Goal: Task Accomplishment & Management: Complete application form

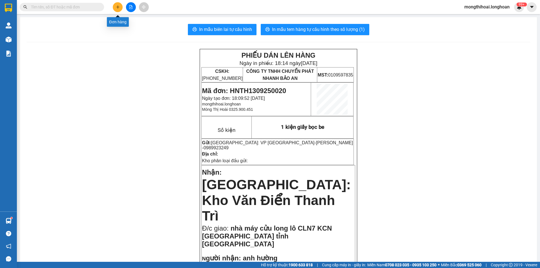
click at [121, 9] on button at bounding box center [118, 7] width 10 height 10
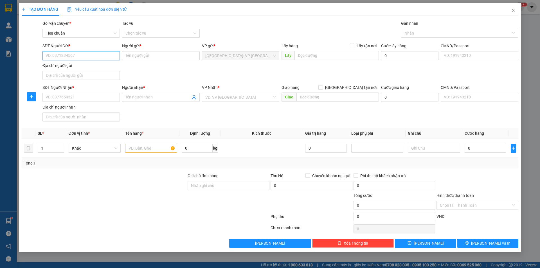
click at [101, 55] on input "SĐT Người Gửi *" at bounding box center [80, 55] width 77 height 9
paste input "082 9742224"
click at [101, 55] on input "082 9742224" at bounding box center [80, 55] width 77 height 9
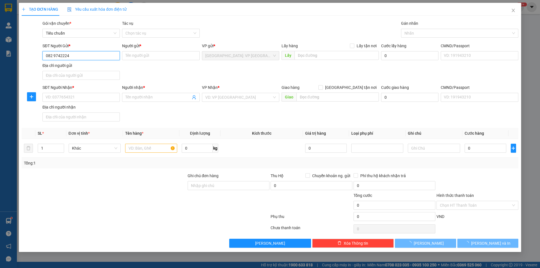
click at [54, 55] on input "082 9742224" at bounding box center [80, 55] width 77 height 9
type input "0829742224"
click at [71, 56] on input "0829742224" at bounding box center [80, 55] width 77 height 9
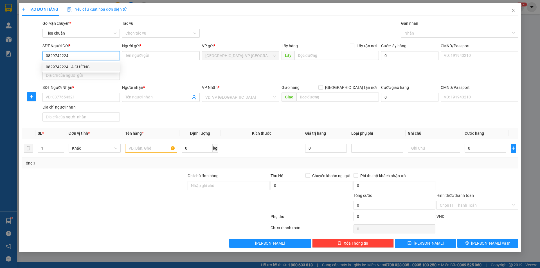
drag, startPoint x: 70, startPoint y: 67, endPoint x: 91, endPoint y: 71, distance: 21.9
click at [70, 66] on div "0829742224 - A CƯỜNG" at bounding box center [81, 67] width 71 height 6
type input "A CƯỜNG"
type input "0829742224"
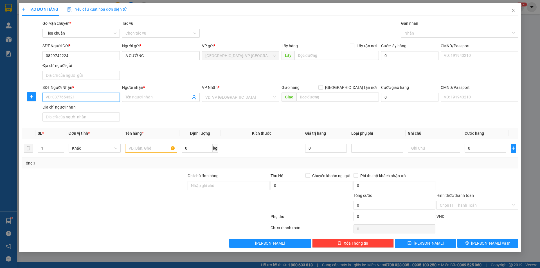
click at [88, 100] on input "SĐT Người Nhận *" at bounding box center [80, 97] width 77 height 9
click at [58, 95] on input "0814833887" at bounding box center [80, 97] width 77 height 9
type input "0814883887"
drag, startPoint x: 78, startPoint y: 110, endPoint x: 142, endPoint y: 105, distance: 64.3
click at [78, 110] on div "0814883887 - Đại Huy Điện Lạnh" at bounding box center [81, 109] width 71 height 6
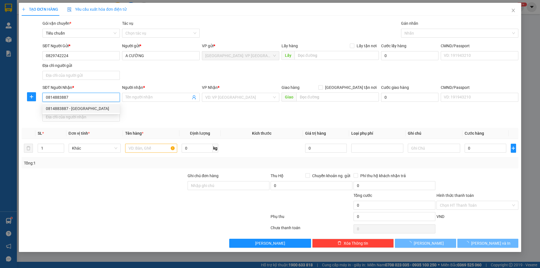
type input "[GEOGRAPHIC_DATA]"
checkbox input "true"
type input "1537 tỉnh lộ 10, [GEOGRAPHIC_DATA] A, bình tân, hcm"
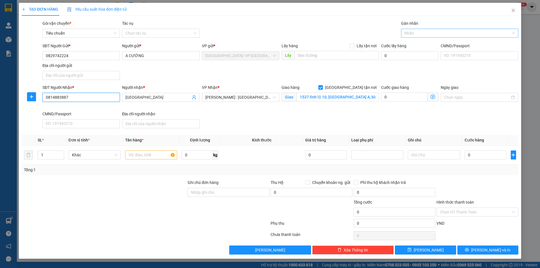
click at [427, 30] on div at bounding box center [457, 33] width 109 height 7
type input "0814883887"
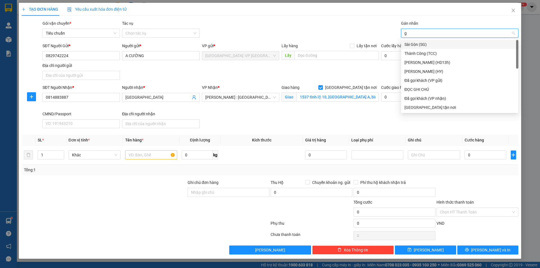
type input "gi"
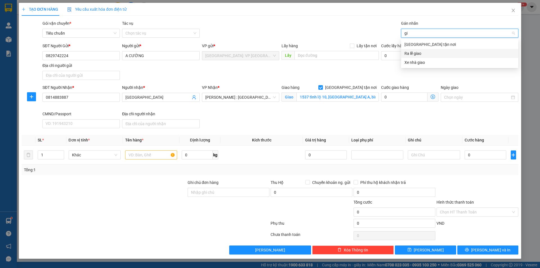
click at [421, 49] on div "Ra lễ giao" at bounding box center [459, 53] width 117 height 9
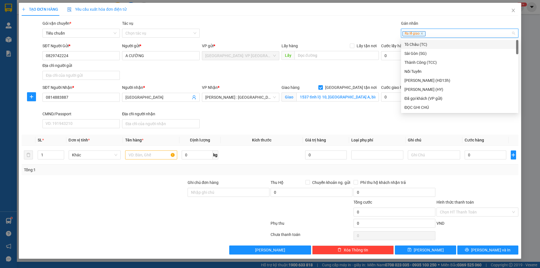
click at [434, 36] on div "Ra lễ giao" at bounding box center [457, 33] width 109 height 7
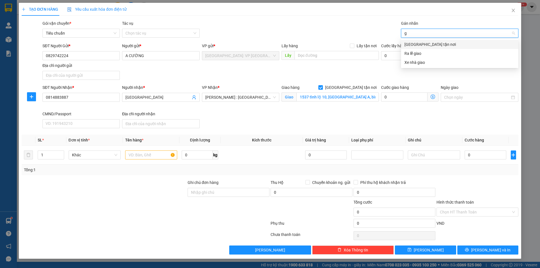
type input "gi"
click at [430, 43] on div "[GEOGRAPHIC_DATA] tận nơi" at bounding box center [460, 44] width 111 height 6
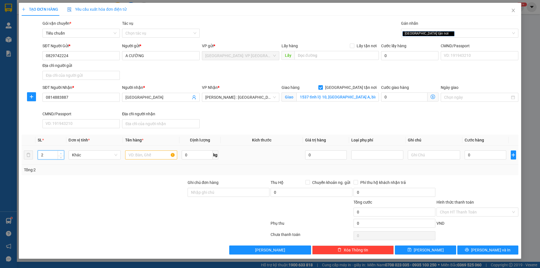
click at [60, 154] on icon "up" at bounding box center [61, 154] width 2 height 2
type input "3"
click at [60, 154] on icon "up" at bounding box center [61, 154] width 2 height 2
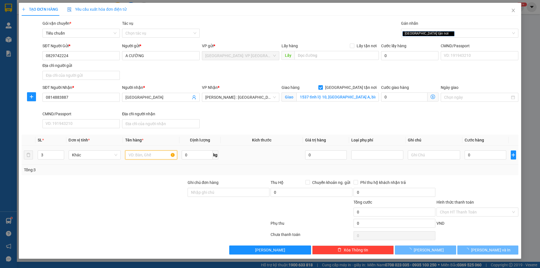
click at [132, 156] on input "text" at bounding box center [151, 155] width 52 height 9
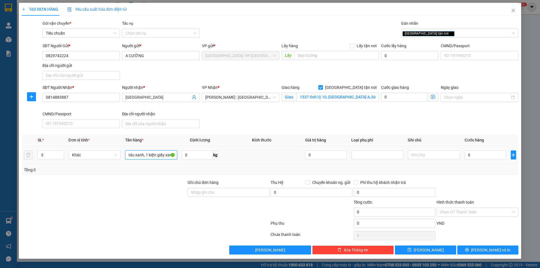
scroll to position [0, 40]
type input "1 kiện giấy, 1 kiện bọc tảu xanh, 1 kiện giấy xanh"
click at [495, 155] on input "0" at bounding box center [486, 155] width 42 height 9
type input "4"
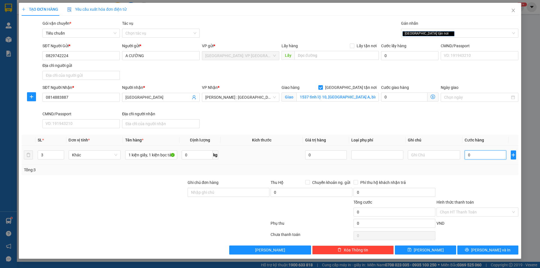
type input "4"
type input "43"
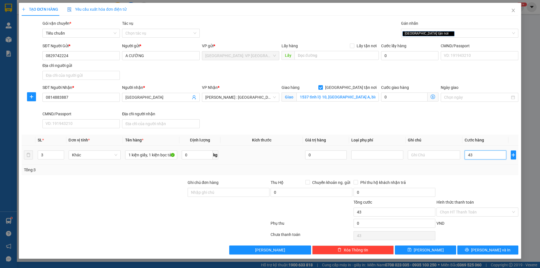
type input "430"
type input "4.300"
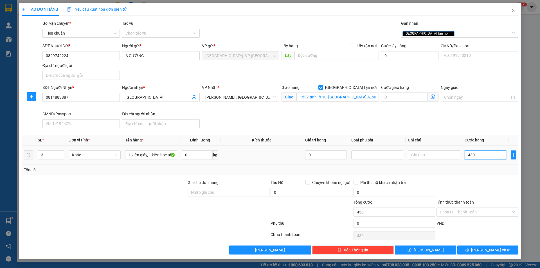
type input "4.300"
type input "43.000"
type input "430.000"
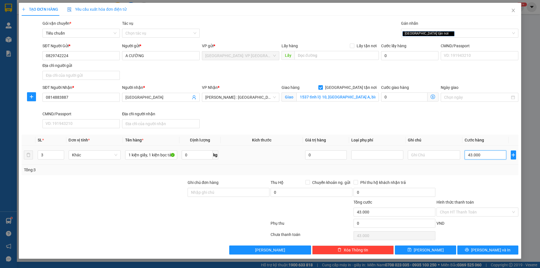
type input "430.000"
click at [500, 252] on button "Lưu và In" at bounding box center [487, 250] width 61 height 9
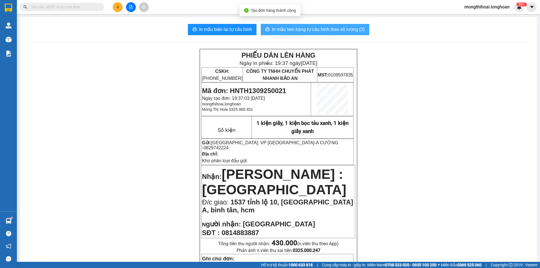
click at [324, 28] on span "In mẫu tem hàng tự cấu hình theo số lượng (3)" at bounding box center [318, 29] width 93 height 7
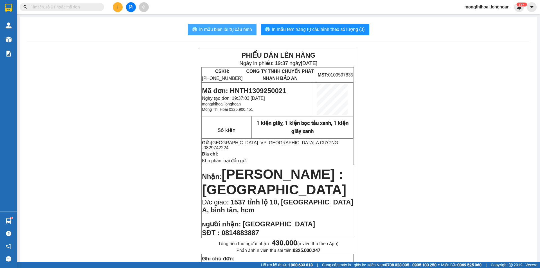
click at [227, 29] on span "In mẫu biên lai tự cấu hình" at bounding box center [225, 29] width 53 height 7
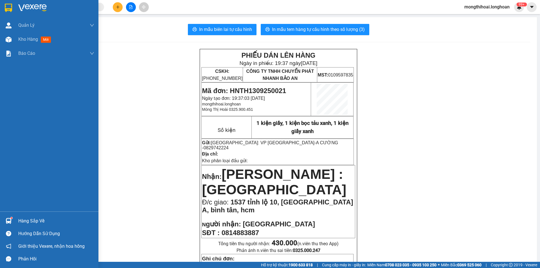
drag, startPoint x: 0, startPoint y: 6, endPoint x: 29, endPoint y: 1, distance: 29.5
click at [1, 6] on div at bounding box center [49, 9] width 98 height 18
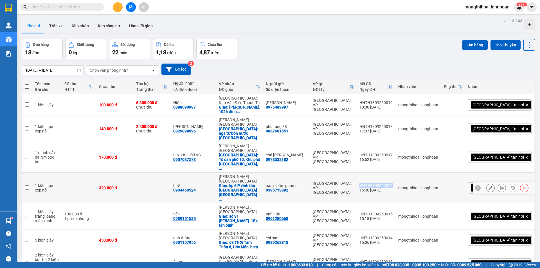
drag, startPoint x: 385, startPoint y: 165, endPoint x: 417, endPoint y: 165, distance: 32.4
click at [396, 173] on td "HNTH1309250016 15:40 [DATE]" at bounding box center [376, 188] width 39 height 31
checkbox input "true"
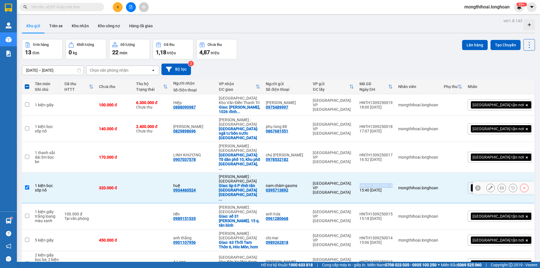
copy div "HNTH1309250016"
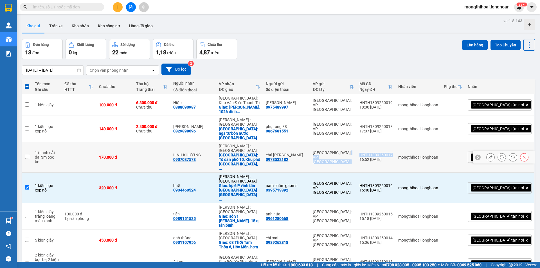
drag, startPoint x: 380, startPoint y: 145, endPoint x: 419, endPoint y: 147, distance: 39.2
click at [419, 147] on tr "1 thanh sắt dài 3m bọc be 170.000 đ LINH KHƯƠNG 0907037578 [GEOGRAPHIC_DATA] : …" at bounding box center [278, 157] width 513 height 31
checkbox input "true"
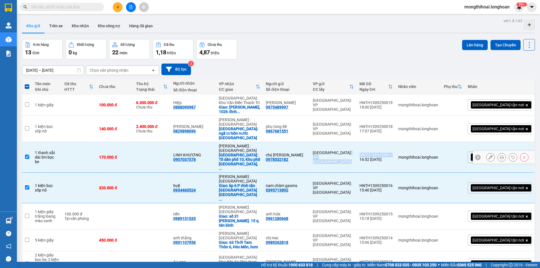
copy tr "[GEOGRAPHIC_DATA]: VP [GEOGRAPHIC_DATA]"
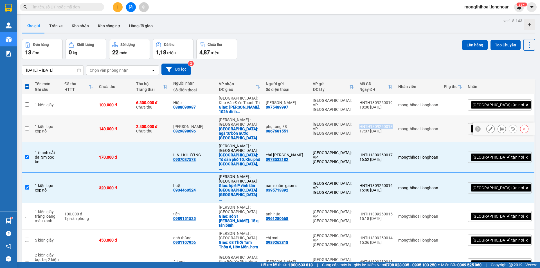
drag, startPoint x: 384, startPoint y: 123, endPoint x: 419, endPoint y: 124, distance: 34.9
click at [396, 124] on td "HNTH1309250018 17:07 [DATE]" at bounding box center [376, 129] width 39 height 26
checkbox input "true"
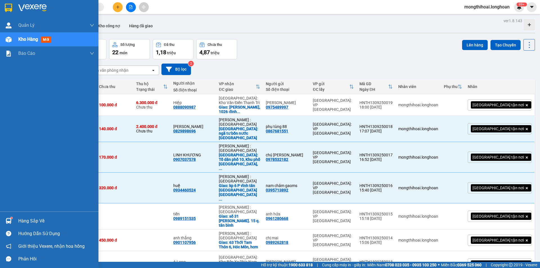
drag, startPoint x: 1, startPoint y: 8, endPoint x: 4, endPoint y: 6, distance: 4.0
click at [4, 6] on div at bounding box center [49, 9] width 98 height 18
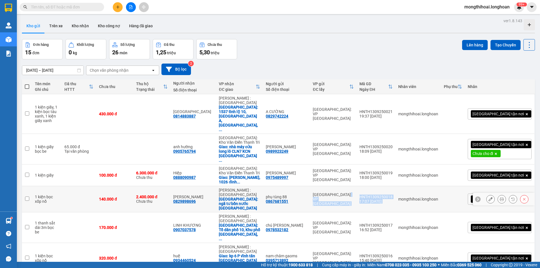
drag, startPoint x: 383, startPoint y: 167, endPoint x: 422, endPoint y: 170, distance: 38.4
click at [422, 186] on tr "1 kiện bọc xốp nổ 140.000 đ 2.400.000 đ [GEOGRAPHIC_DATA] 0829898696 [GEOGRAPHI…" at bounding box center [278, 199] width 513 height 26
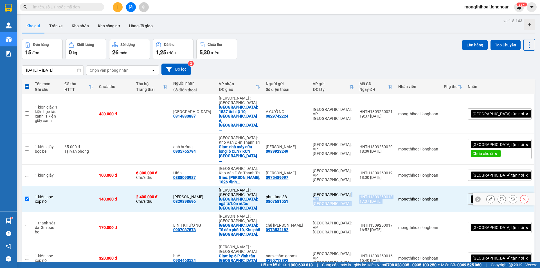
click at [422, 186] on td "mongthihoai.longhoan" at bounding box center [419, 199] width 46 height 26
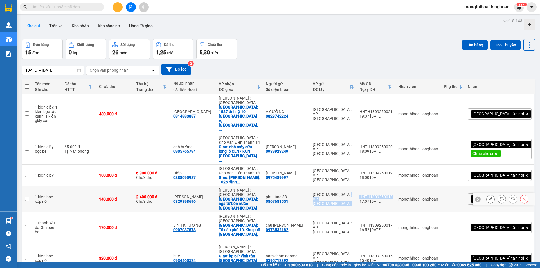
drag, startPoint x: 384, startPoint y: 165, endPoint x: 419, endPoint y: 169, distance: 35.1
click at [419, 186] on tr "1 kiện bọc xốp nổ 140.000 đ 2.400.000 đ [GEOGRAPHIC_DATA] 0829898696 [GEOGRAPHI…" at bounding box center [278, 199] width 513 height 26
checkbox input "true"
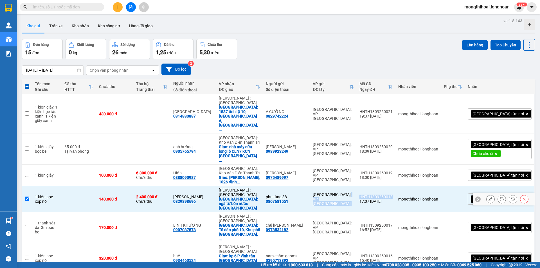
copy tr "[GEOGRAPHIC_DATA]: VP [GEOGRAPHIC_DATA]"
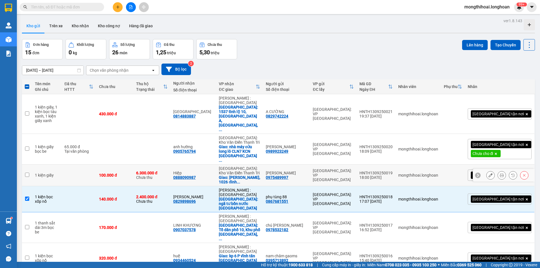
click at [354, 169] on div "[GEOGRAPHIC_DATA]: VP [GEOGRAPHIC_DATA]" at bounding box center [333, 176] width 41 height 14
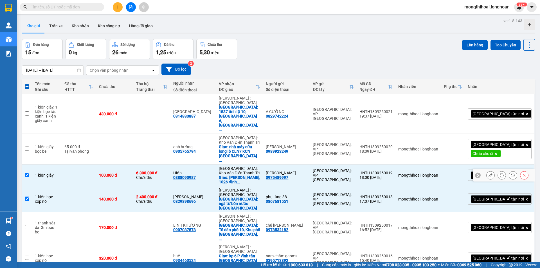
click at [26, 173] on input "checkbox" at bounding box center [27, 175] width 4 height 4
checkbox input "false"
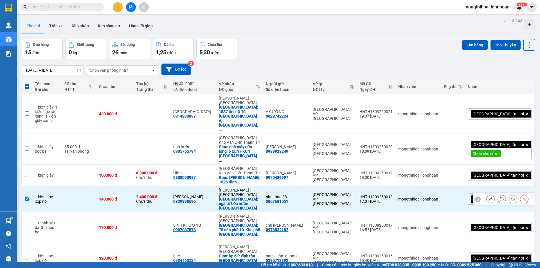
drag, startPoint x: 24, startPoint y: 168, endPoint x: 27, endPoint y: 167, distance: 3.3
click at [25, 186] on td at bounding box center [27, 199] width 10 height 26
checkbox input "false"
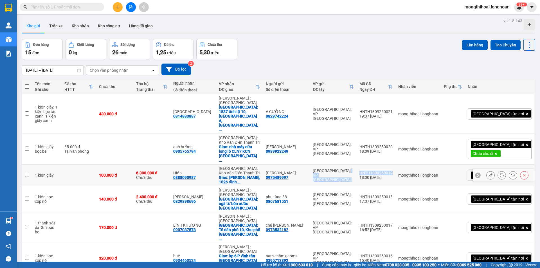
drag, startPoint x: 383, startPoint y: 143, endPoint x: 419, endPoint y: 147, distance: 36.5
click at [419, 165] on tr "1 kiện giấy 100.000 đ 6.300.000 đ Chưa thu Hiệp 0888090987 [GEOGRAPHIC_DATA]: […" at bounding box center [278, 176] width 513 height 22
checkbox input "true"
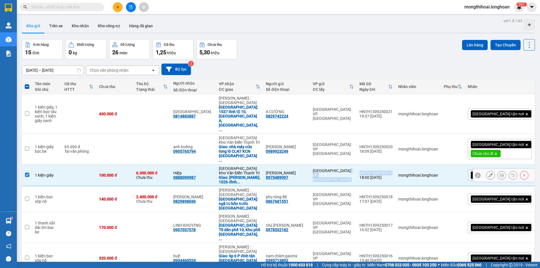
copy tr "[GEOGRAPHIC_DATA]: VP [GEOGRAPHIC_DATA]"
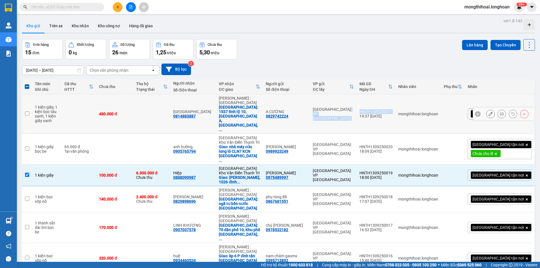
drag, startPoint x: 382, startPoint y: 100, endPoint x: 420, endPoint y: 102, distance: 37.8
click at [420, 102] on tr "1 kiện giấy, 1 kiện bọc tảu xanh, 1 kiện giấy xanh 430.000 đ [GEOGRAPHIC_DATA] …" at bounding box center [278, 114] width 513 height 40
checkbox input "true"
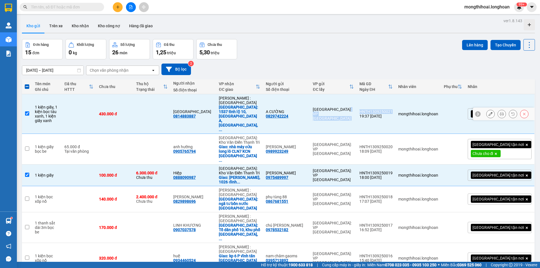
copy tr "[GEOGRAPHIC_DATA]: VP [GEOGRAPHIC_DATA]"
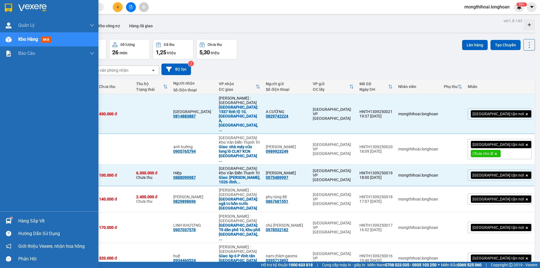
click at [0, 4] on div at bounding box center [49, 9] width 98 height 18
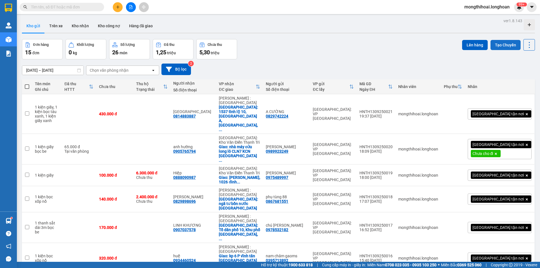
click at [502, 47] on button "Tạo Chuyến" at bounding box center [506, 45] width 30 height 10
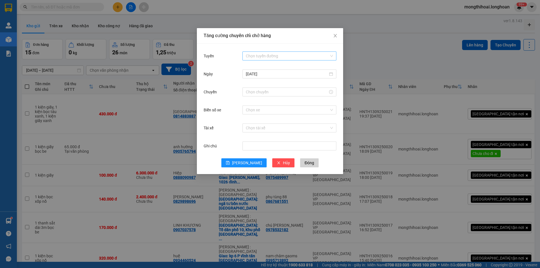
click at [272, 54] on input "Tuyến" at bounding box center [287, 56] width 83 height 8
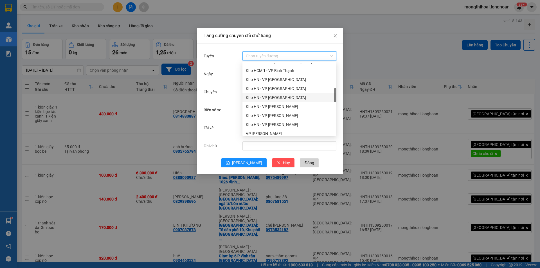
scroll to position [281, 0]
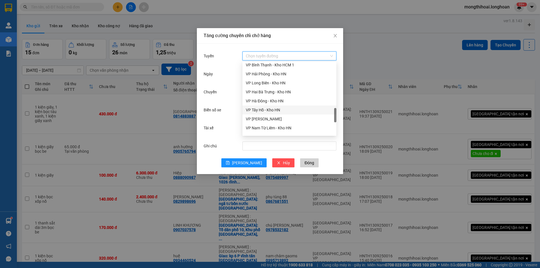
click at [260, 112] on div "VP Tây Hồ - Kho HN" at bounding box center [289, 110] width 87 height 6
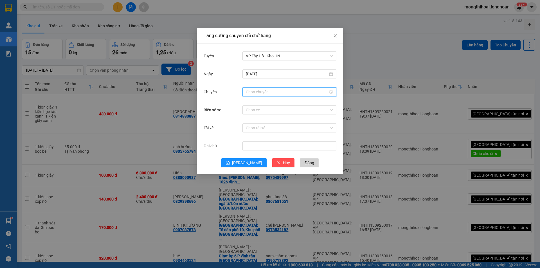
click at [262, 90] on input "Chuyến" at bounding box center [287, 92] width 82 height 6
click at [248, 136] on div "19" at bounding box center [251, 140] width 16 height 8
click at [262, 129] on div "50" at bounding box center [266, 131] width 15 height 8
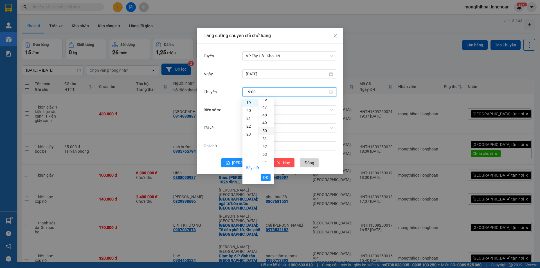
type input "19:50"
click at [269, 178] on button "OK" at bounding box center [266, 177] width 10 height 7
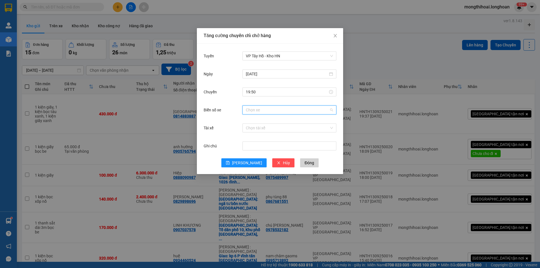
click at [260, 108] on input "Biển số xe" at bounding box center [287, 110] width 83 height 8
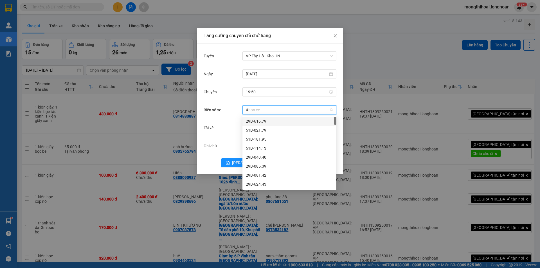
type input "45"
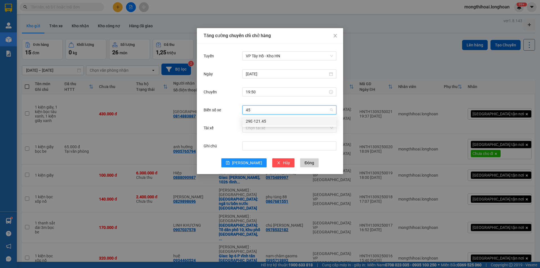
click at [261, 122] on div "29E-121.45" at bounding box center [289, 121] width 87 height 6
click at [264, 129] on input "Tài xế" at bounding box center [287, 128] width 83 height 8
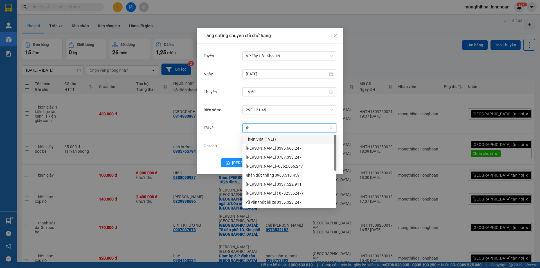
type input "thu"
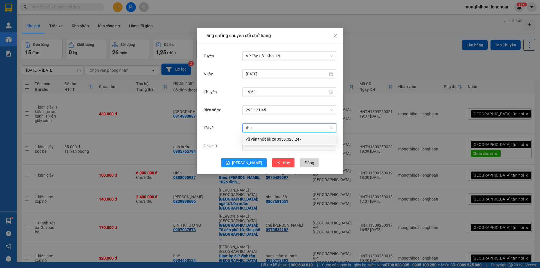
click at [267, 138] on div "vũ văn thức lái xe 0356.323.247" at bounding box center [289, 139] width 87 height 6
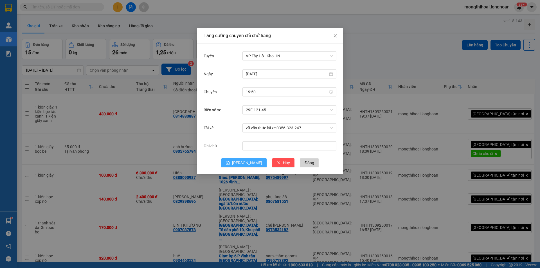
click at [252, 164] on button "[PERSON_NAME]" at bounding box center [243, 162] width 45 height 9
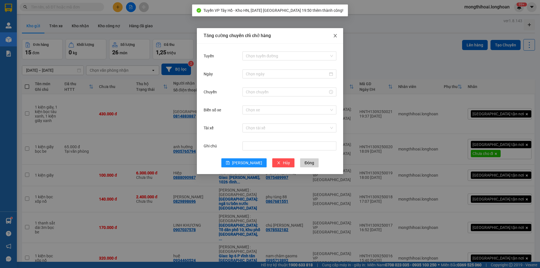
click at [335, 35] on icon "close" at bounding box center [335, 35] width 5 height 5
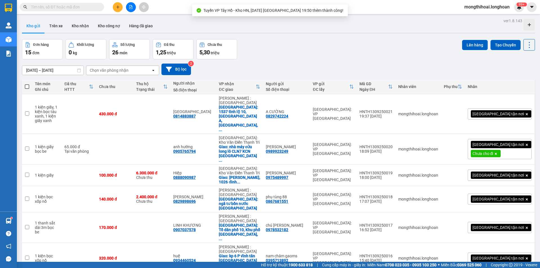
click at [28, 86] on span at bounding box center [27, 86] width 5 height 5
click at [27, 84] on input "checkbox" at bounding box center [27, 84] width 0 height 0
checkbox input "true"
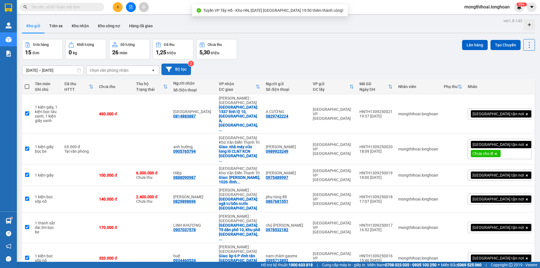
checkbox input "true"
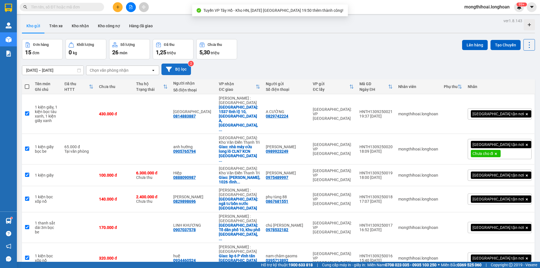
checkbox input "true"
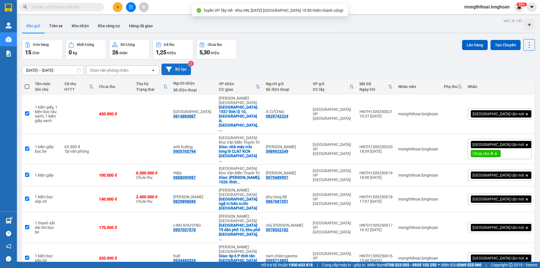
checkbox input "true"
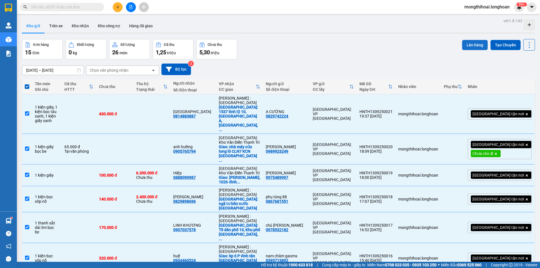
click at [476, 44] on button "Lên hàng" at bounding box center [475, 45] width 26 height 10
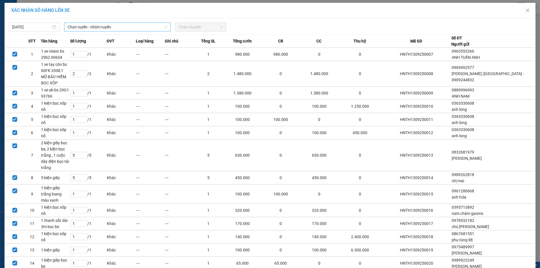
click at [129, 26] on span "Chọn tuyến - nhóm tuyến" at bounding box center [118, 27] width 100 height 8
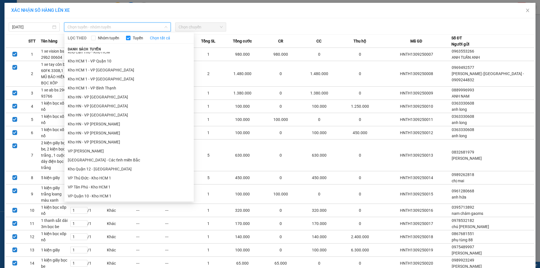
scroll to position [225, 0]
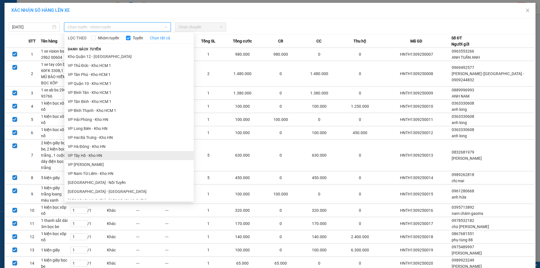
click at [87, 152] on li "VP Tây Hồ - Kho HN" at bounding box center [128, 155] width 129 height 9
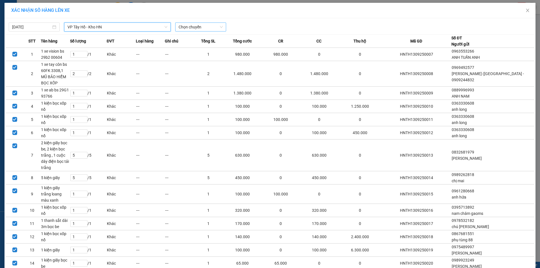
click at [194, 26] on span "Chọn chuyến" at bounding box center [201, 27] width 44 height 8
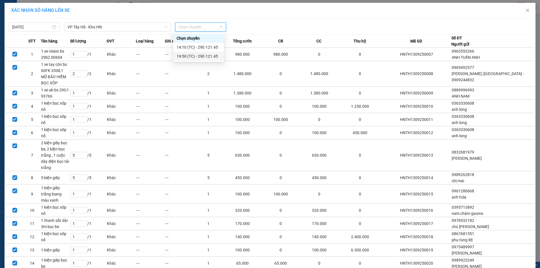
click at [194, 56] on div "19:50 (TC) - 29E-121.45" at bounding box center [199, 56] width 44 height 6
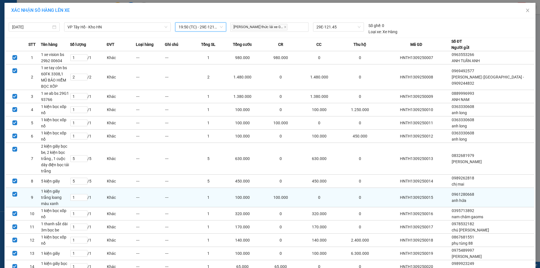
scroll to position [51, 0]
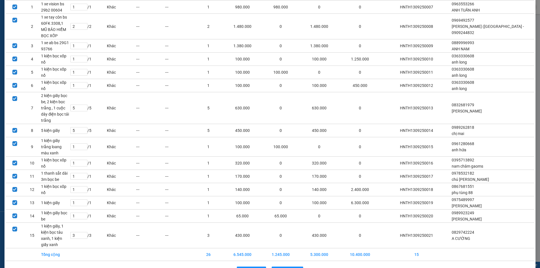
click at [301, 264] on div "Quay lại Lên hàng" at bounding box center [270, 271] width 528 height 15
click at [291, 268] on span "Lên hàng" at bounding box center [290, 271] width 16 height 6
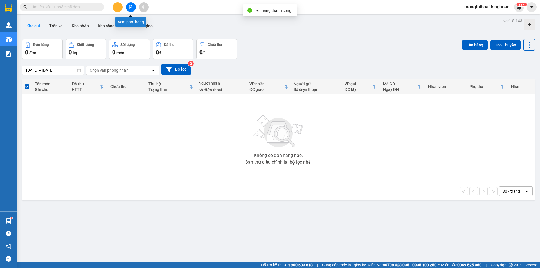
click at [131, 5] on button at bounding box center [131, 7] width 10 height 10
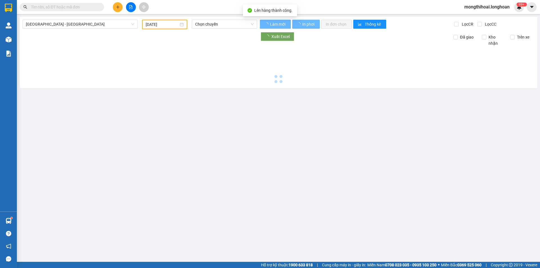
type input "[DATE]"
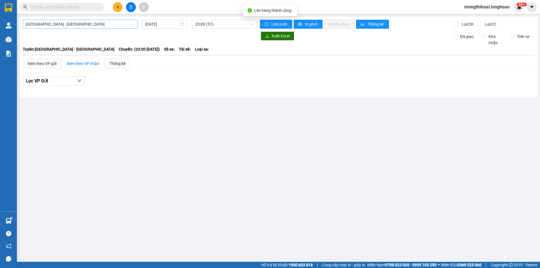
click at [118, 23] on span "[GEOGRAPHIC_DATA] - [GEOGRAPHIC_DATA]" at bounding box center [80, 24] width 108 height 8
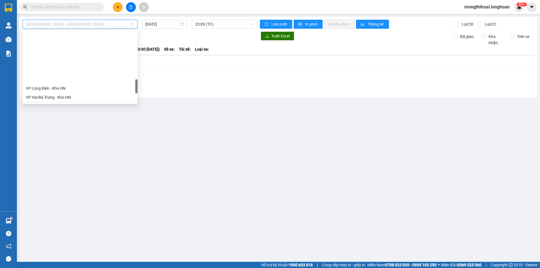
scroll to position [309, 0]
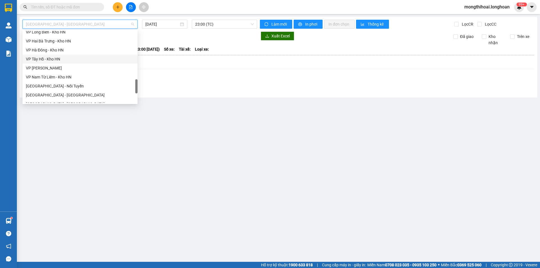
click at [41, 59] on div "VP Tây Hồ - Kho HN" at bounding box center [80, 59] width 108 height 6
type input "[DATE]"
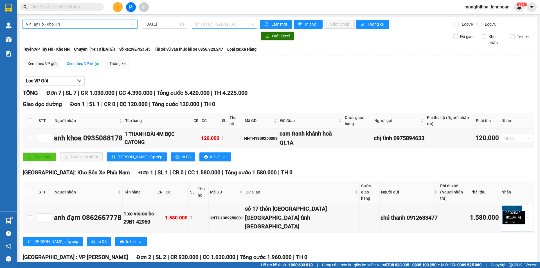
click at [245, 25] on span "14:10 (TC) - 29E-121.45" at bounding box center [224, 24] width 59 height 8
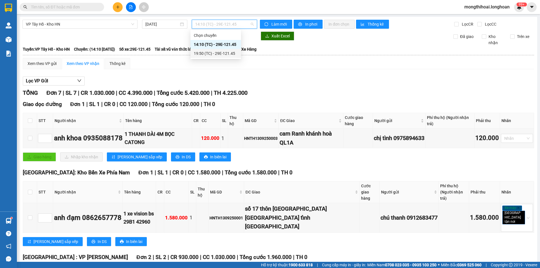
click at [203, 53] on div "19:50 (TC) - 29E-121.45" at bounding box center [216, 53] width 44 height 6
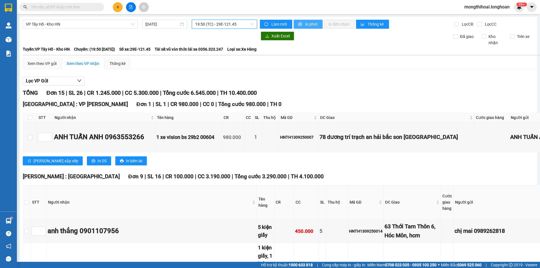
click at [311, 25] on span "In phơi" at bounding box center [311, 24] width 13 height 6
